Goal: Task Accomplishment & Management: Manage account settings

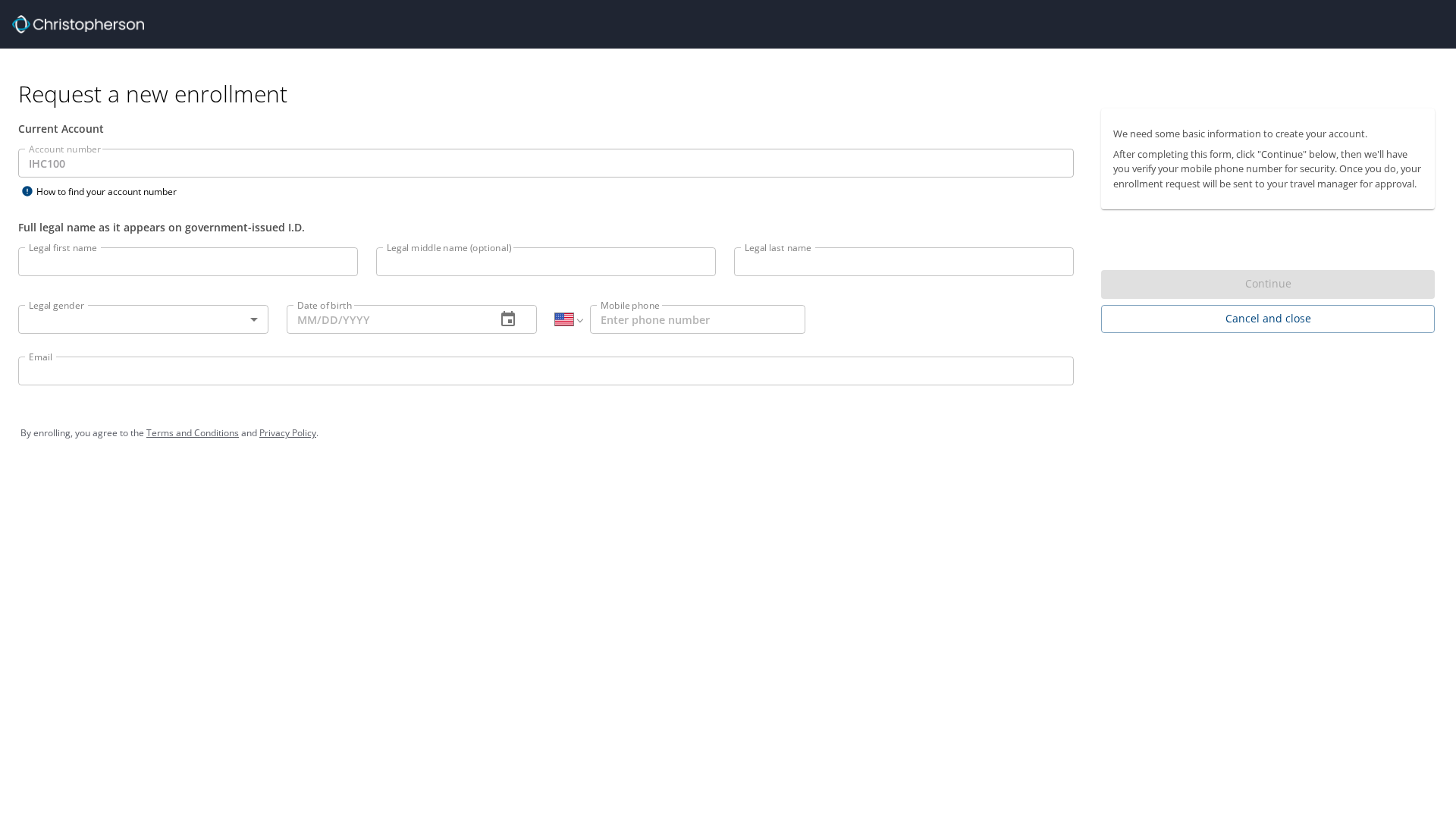
select select "US"
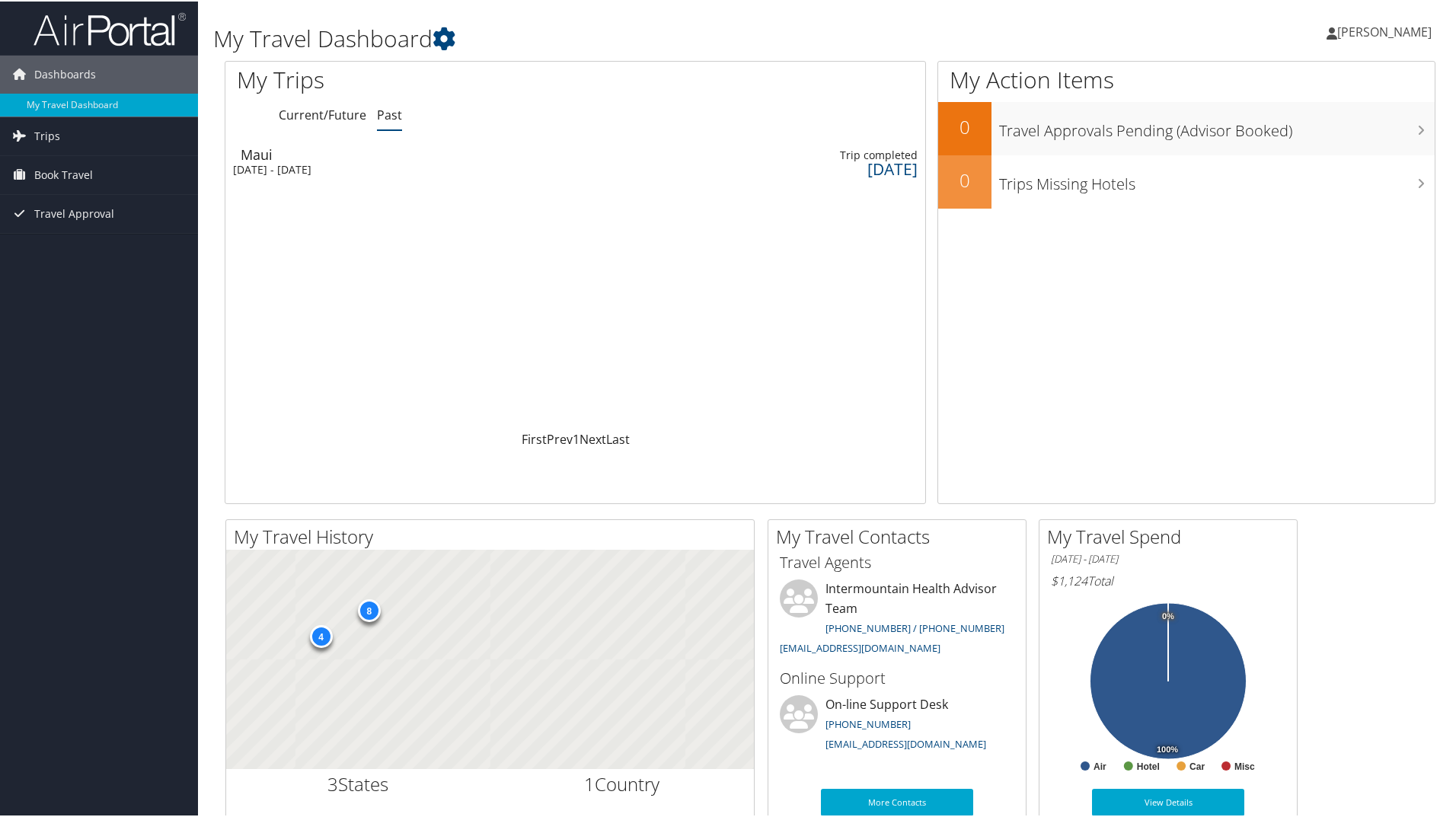
click at [337, 164] on div "Sun 27 Jul 2025 - Sat 2 Aug 2025" at bounding box center [313, 168] width 160 height 14
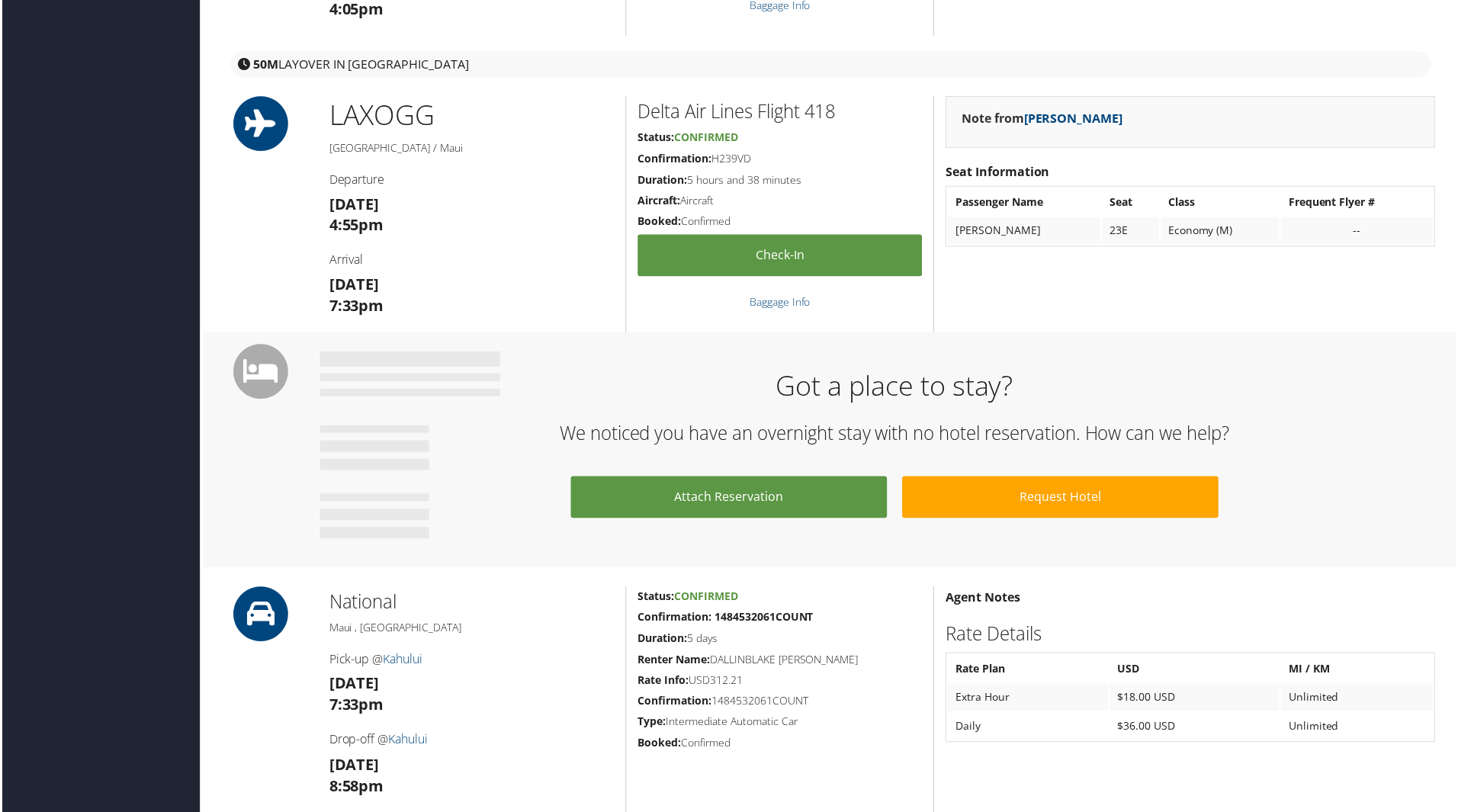
scroll to position [838, 0]
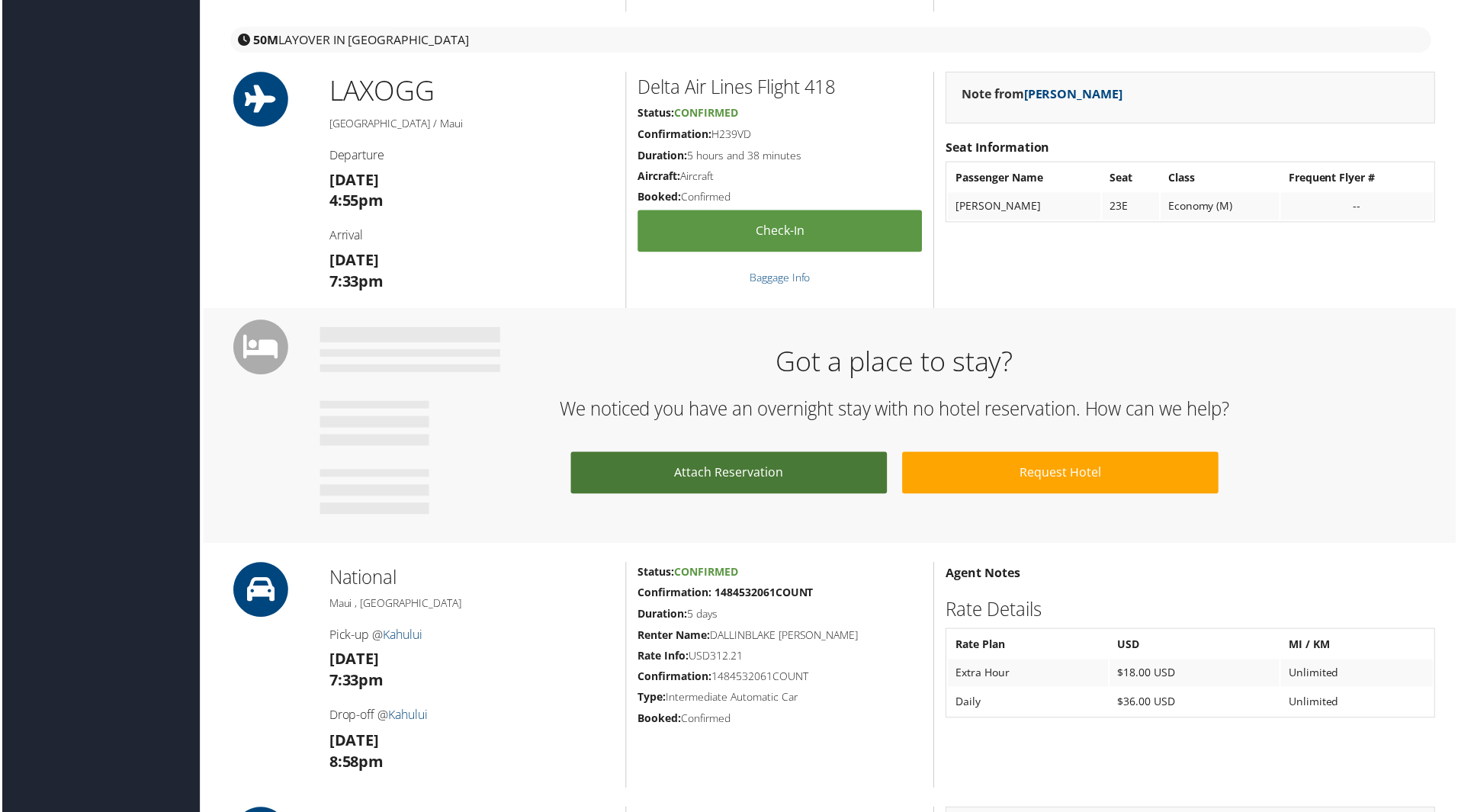
click at [633, 463] on link "Attach Reservation" at bounding box center [729, 474] width 317 height 42
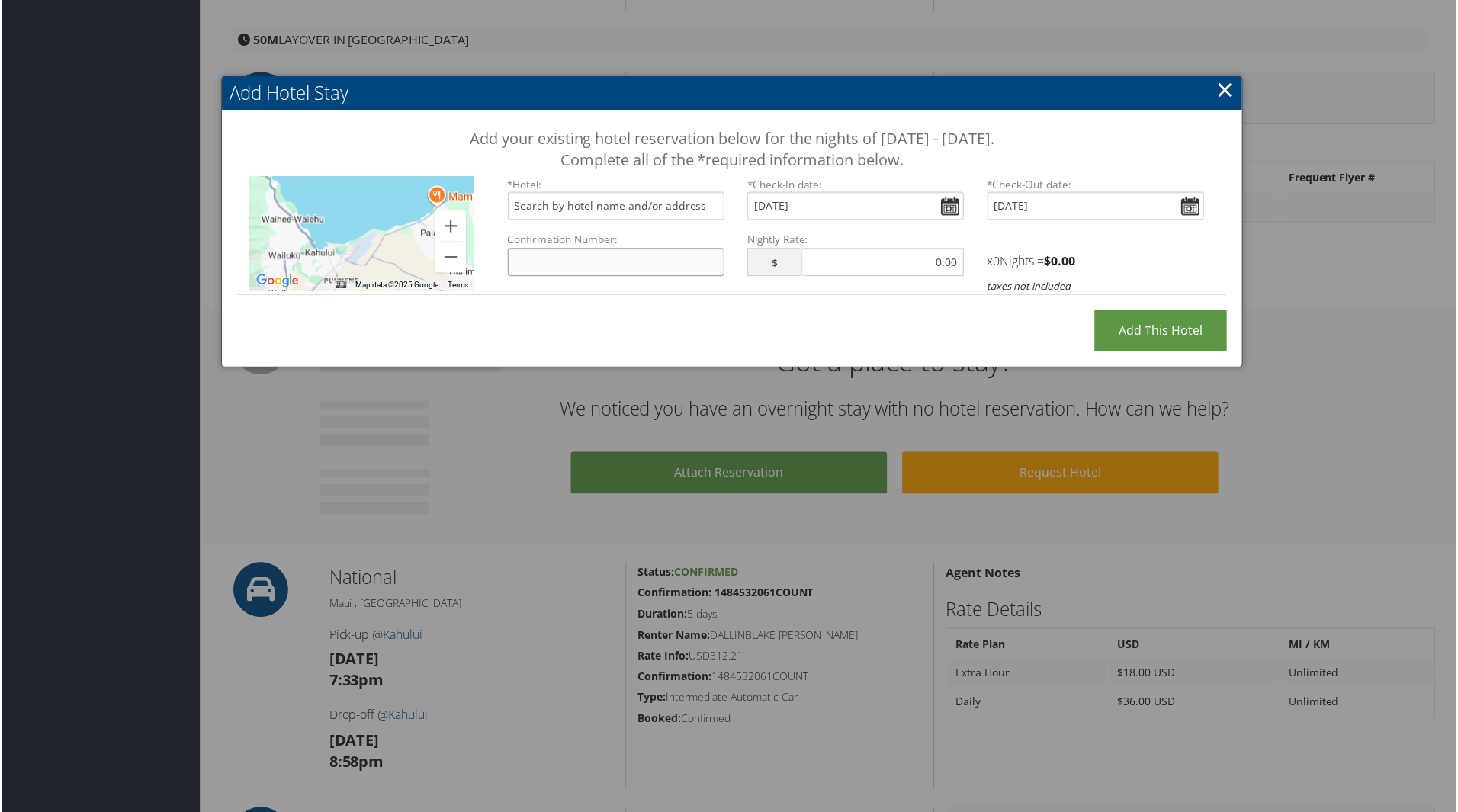
click at [604, 275] on input "Confirmation Number:" at bounding box center [615, 262] width 217 height 28
click at [608, 266] on input "Confirmation Number:" at bounding box center [615, 262] width 217 height 28
type input "28592579"
click at [639, 204] on input "text" at bounding box center [615, 206] width 217 height 28
type input "[GEOGRAPHIC_DATA], [GEOGRAPHIC_DATA], [GEOGRAPHIC_DATA], [GEOGRAPHIC_DATA]"
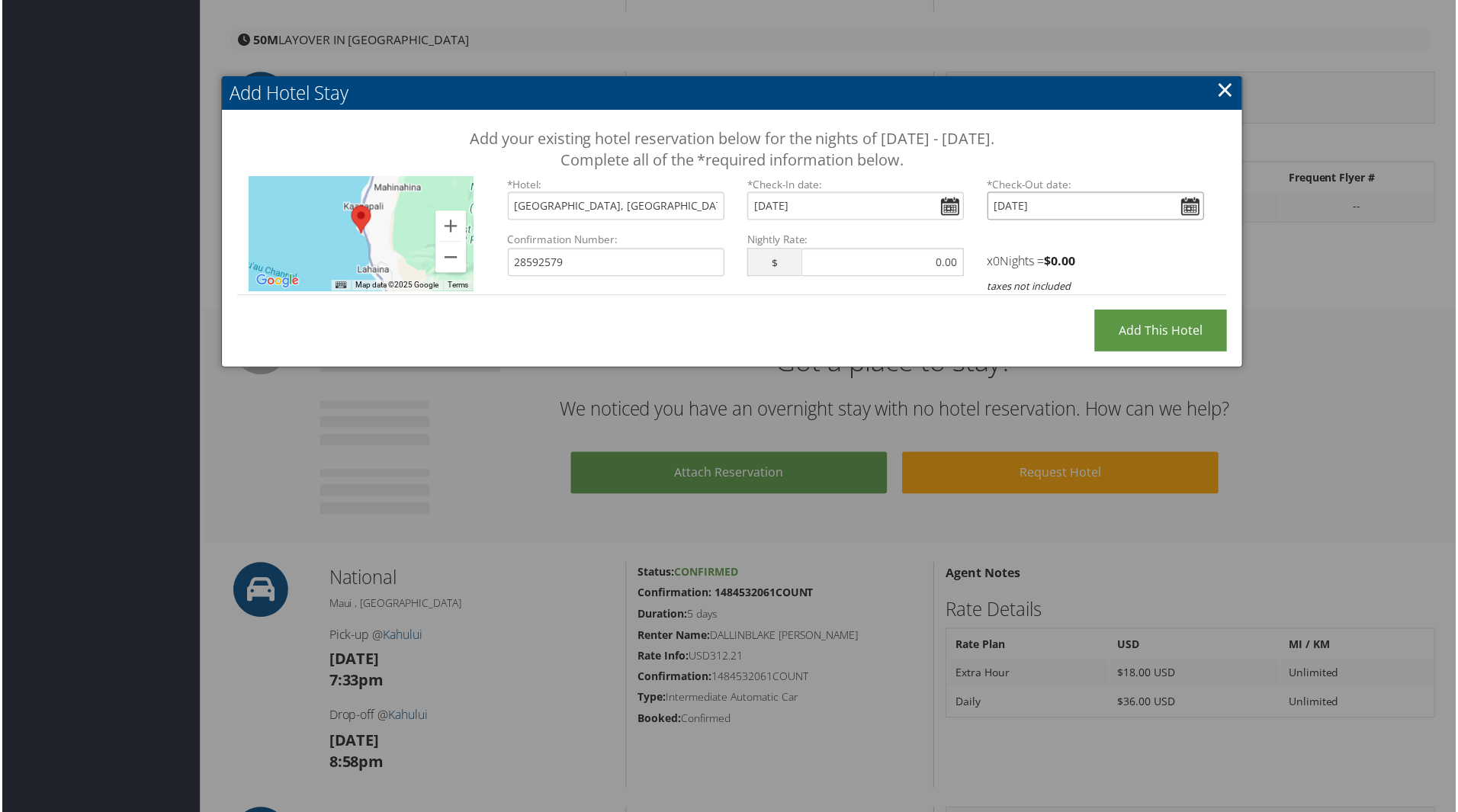
click at [1183, 205] on input "[DATE]" at bounding box center [1096, 206] width 217 height 28
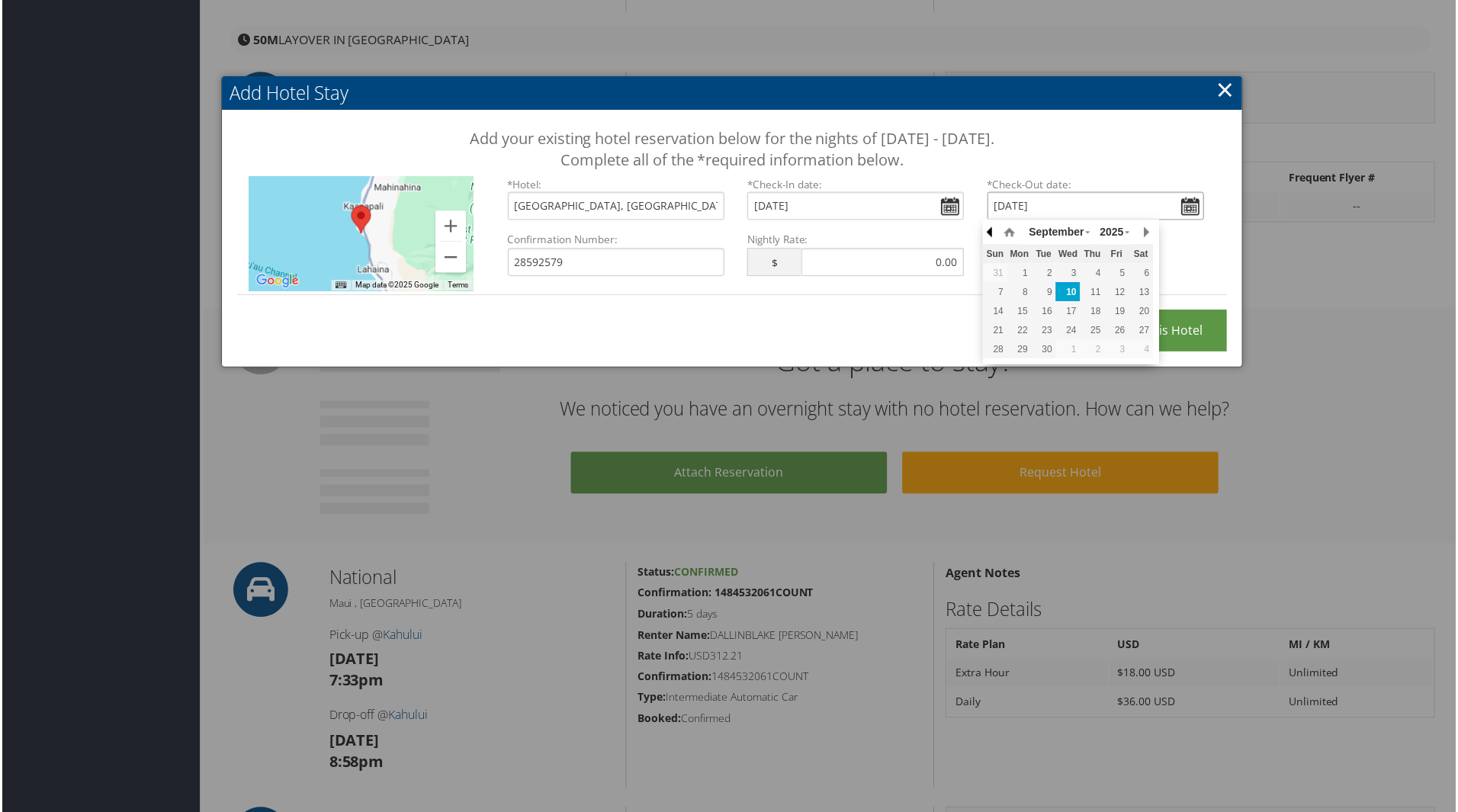
click at [987, 232] on button "button" at bounding box center [991, 233] width 15 height 23
click at [1115, 274] on div "1" at bounding box center [1118, 273] width 25 height 14
type input "[DATE]"
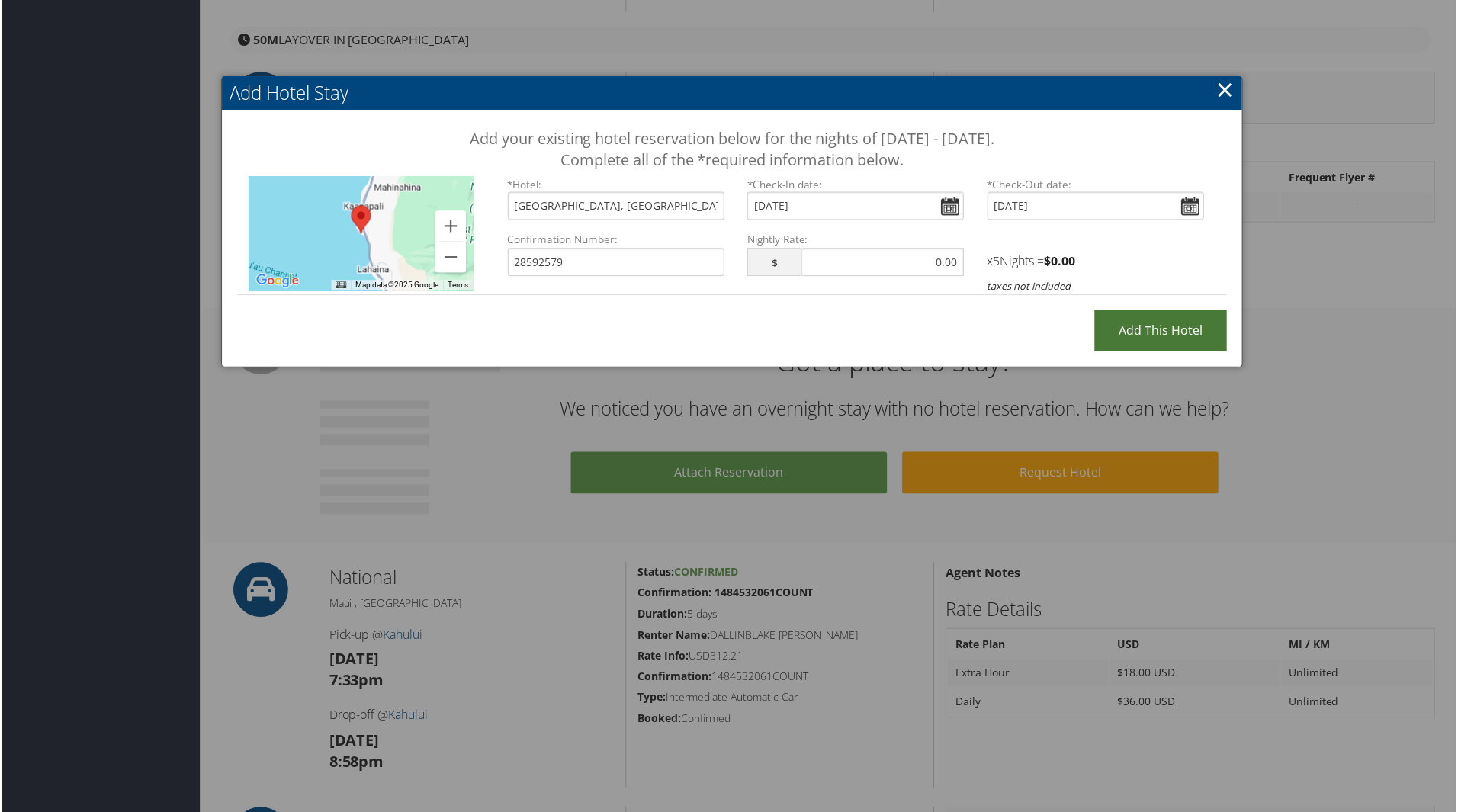
click at [1128, 330] on input "Add this Hotel" at bounding box center [1162, 331] width 133 height 42
type input "Processing..."
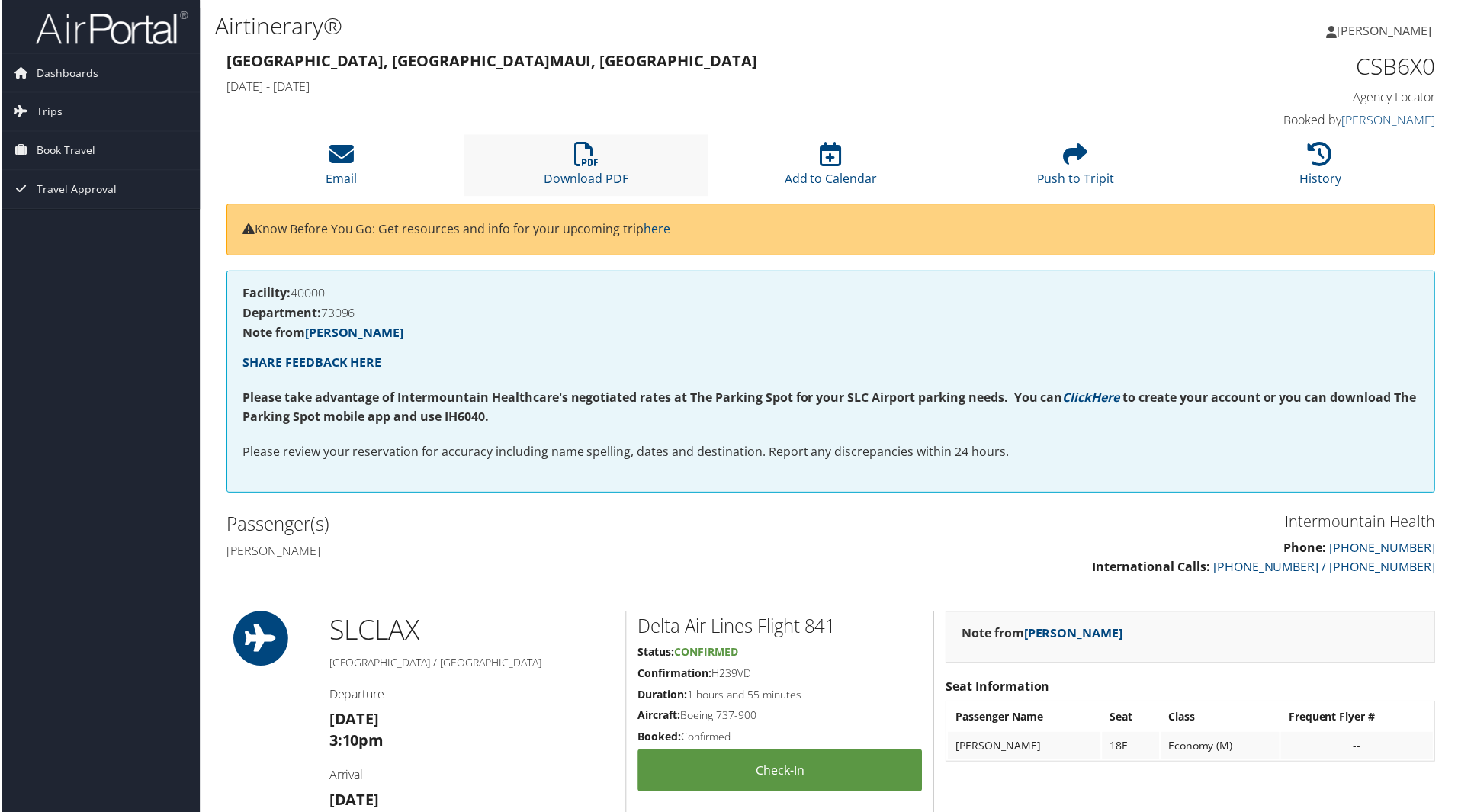
click at [617, 168] on li "Download PDF" at bounding box center [585, 165] width 245 height 62
